Goal: Information Seeking & Learning: Learn about a topic

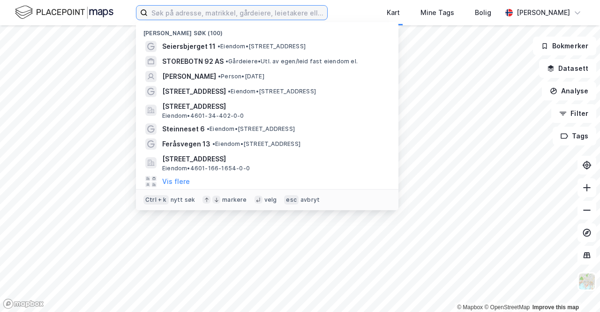
click at [162, 12] on input at bounding box center [237, 13] width 179 height 14
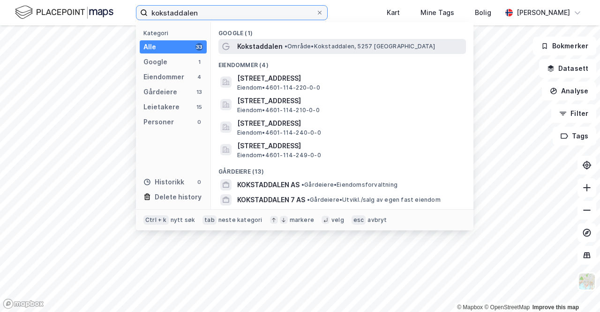
type input "kokstaddalen"
click at [270, 49] on span "Kokstaddalen" at bounding box center [259, 46] width 45 height 11
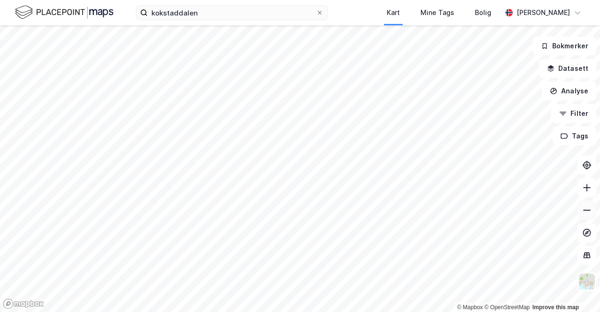
click at [584, 216] on button at bounding box center [586, 210] width 19 height 19
click at [590, 190] on icon at bounding box center [586, 187] width 9 height 9
click at [584, 254] on icon at bounding box center [587, 254] width 6 height 1
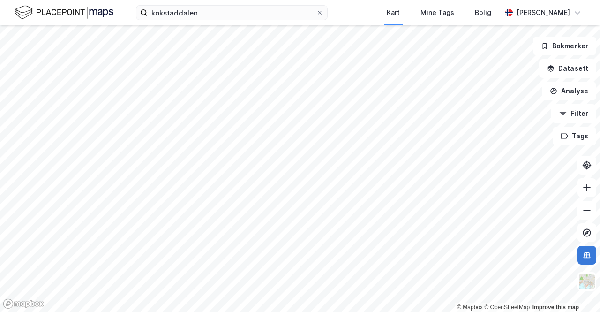
click at [584, 254] on icon at bounding box center [587, 254] width 6 height 1
click at [584, 229] on icon at bounding box center [586, 232] width 9 height 9
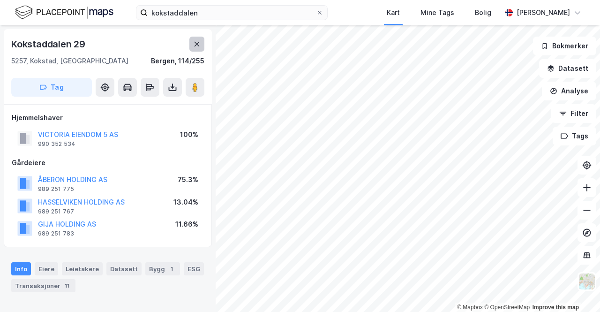
click at [200, 44] on icon at bounding box center [196, 43] width 7 height 7
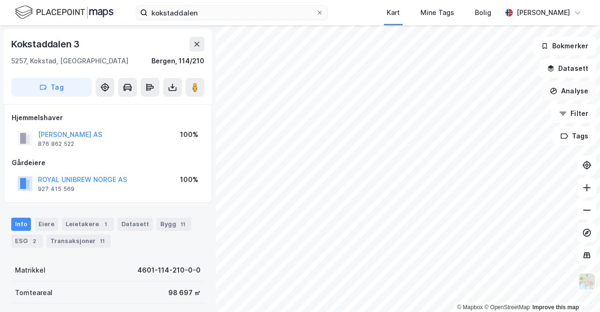
click at [574, 92] on button "Analyse" at bounding box center [569, 91] width 54 height 19
